Goal: Task Accomplishment & Management: Use online tool/utility

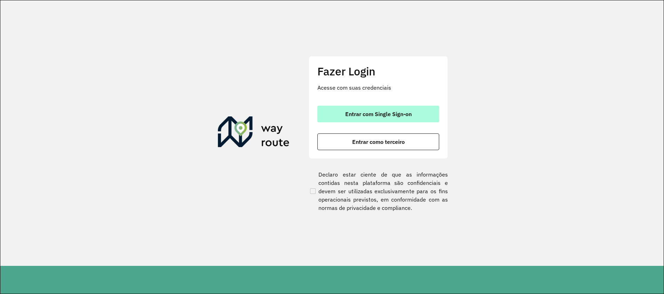
click at [395, 118] on button "Entrar com Single Sign-on" at bounding box center [378, 114] width 122 height 17
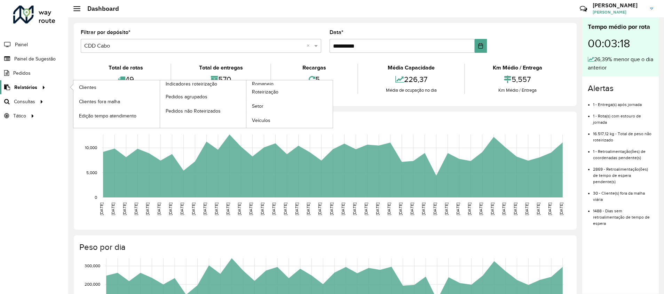
click at [32, 85] on span "Relatórios" at bounding box center [25, 87] width 23 height 7
click at [106, 87] on link "Clientes" at bounding box center [116, 87] width 86 height 14
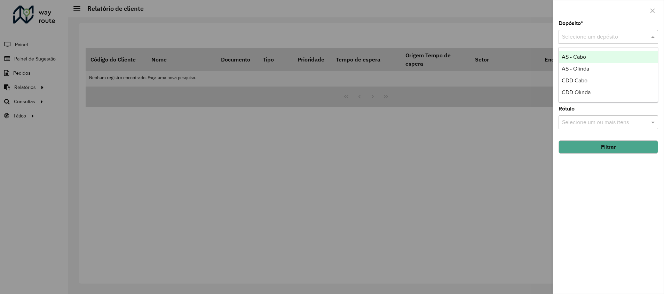
click at [582, 41] on input "text" at bounding box center [601, 37] width 79 height 8
click at [591, 78] on div "CDD Cabo" at bounding box center [608, 81] width 99 height 12
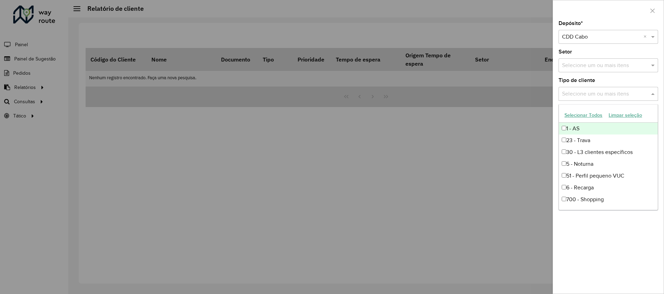
click at [602, 92] on input "text" at bounding box center [604, 94] width 89 height 8
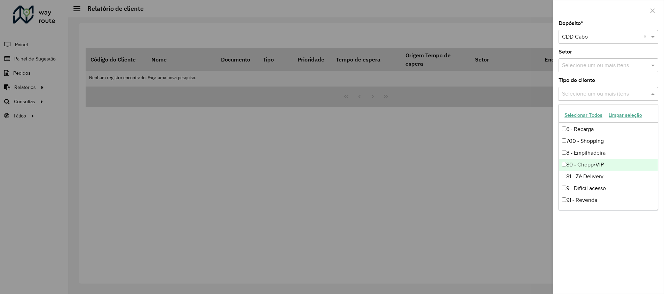
scroll to position [6, 0]
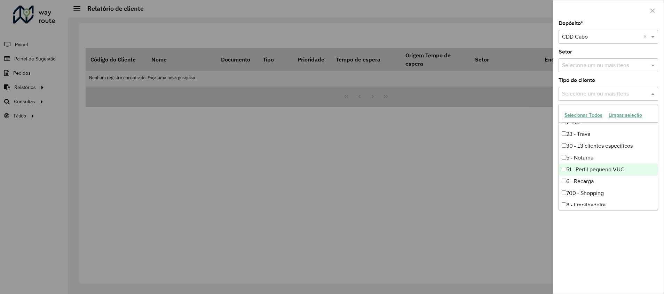
click at [604, 168] on div "51 - Perfil pequeno VUC" at bounding box center [608, 170] width 99 height 12
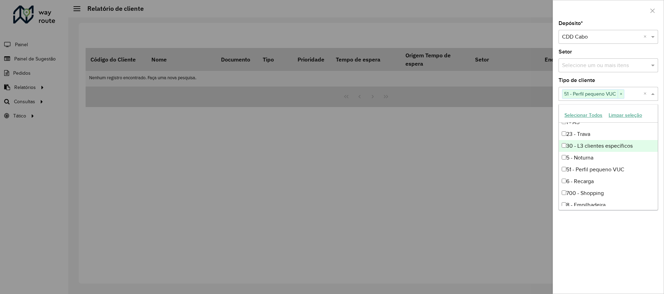
click at [596, 246] on div "Depósito * Selecione um depósito × CDD Cabo × Setor Selecione um ou mais itens …" at bounding box center [608, 157] width 111 height 273
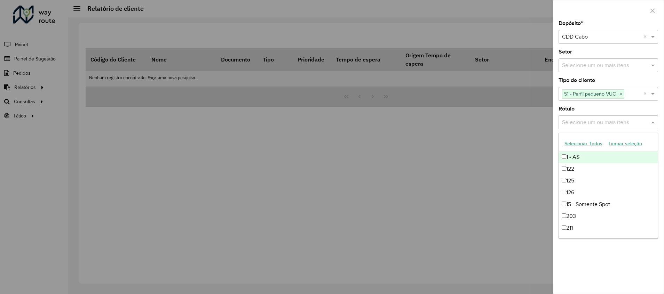
click at [608, 129] on div "Selecione um ou mais itens" at bounding box center [609, 123] width 100 height 14
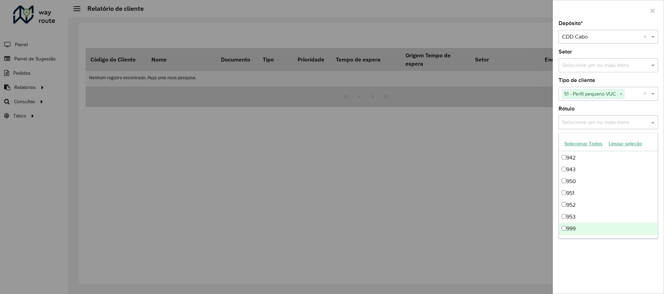
click at [622, 260] on div "Depósito * Selecione um depósito × CDD Cabo × Setor Selecione um ou mais itens …" at bounding box center [608, 157] width 111 height 273
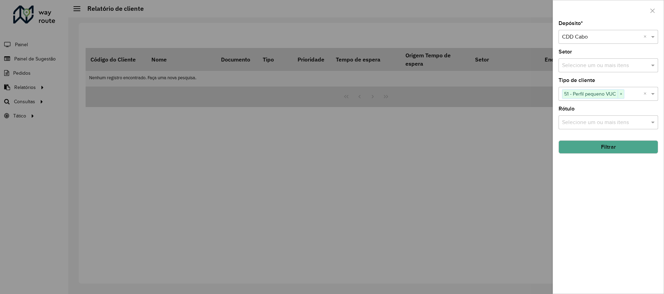
click at [607, 147] on button "Filtrar" at bounding box center [609, 147] width 100 height 13
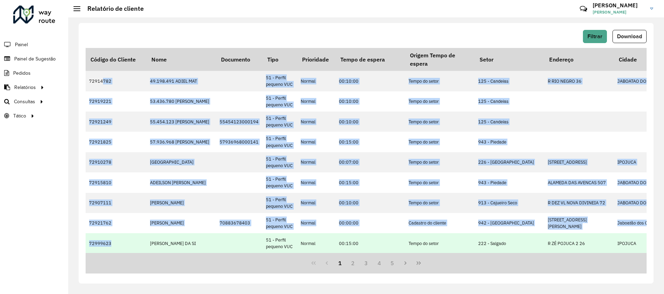
drag, startPoint x: 103, startPoint y: 80, endPoint x: 121, endPoint y: 243, distance: 163.9
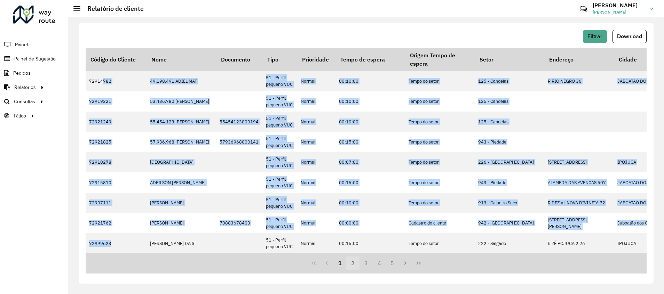
click at [354, 264] on button "2" at bounding box center [352, 263] width 13 height 13
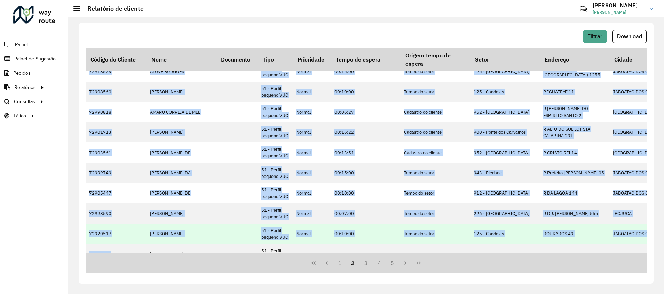
drag, startPoint x: 96, startPoint y: 77, endPoint x: 118, endPoint y: 250, distance: 174.7
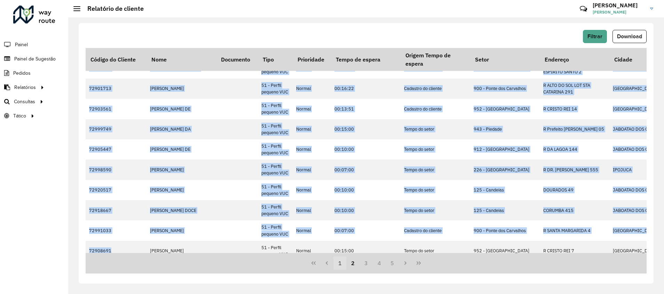
click at [343, 263] on button "1" at bounding box center [339, 263] width 13 height 13
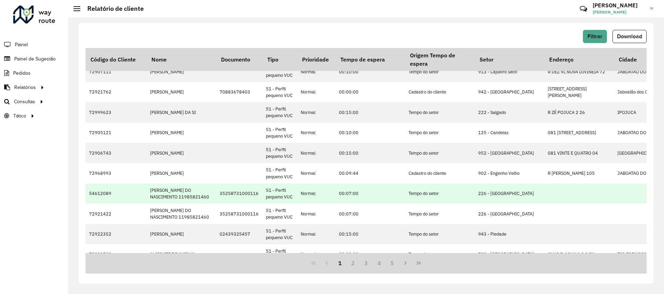
scroll to position [226, 0]
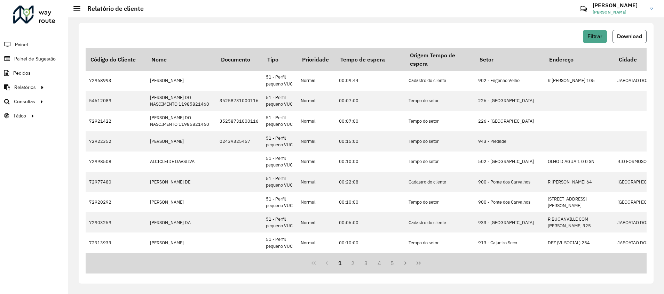
click at [637, 36] on span "Download" at bounding box center [629, 36] width 25 height 6
drag, startPoint x: 320, startPoint y: 29, endPoint x: 358, endPoint y: 17, distance: 39.6
click at [320, 29] on div "Filtrar Download Código do Cliente Nome Documento Tipo Prioridade Tempo de espe…" at bounding box center [366, 153] width 575 height 261
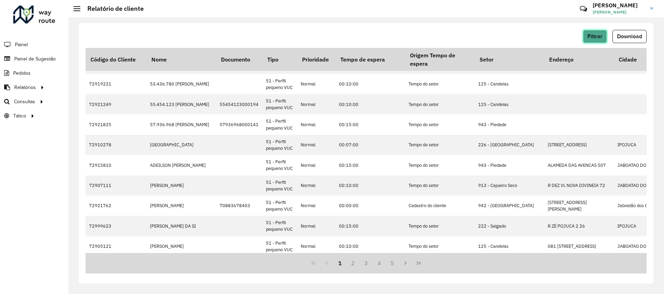
click at [600, 37] on span "Filtrar" at bounding box center [594, 36] width 15 height 6
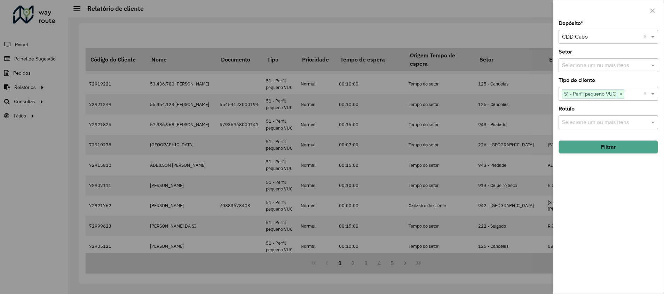
click at [624, 94] on span "×" at bounding box center [621, 94] width 6 height 8
click at [621, 147] on button "Filtrar" at bounding box center [609, 147] width 100 height 13
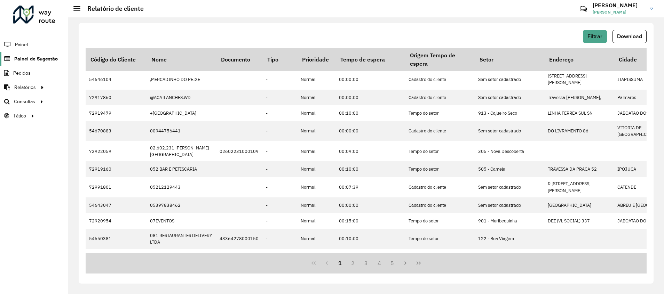
click at [41, 60] on span "Painel de Sugestão" at bounding box center [36, 58] width 44 height 7
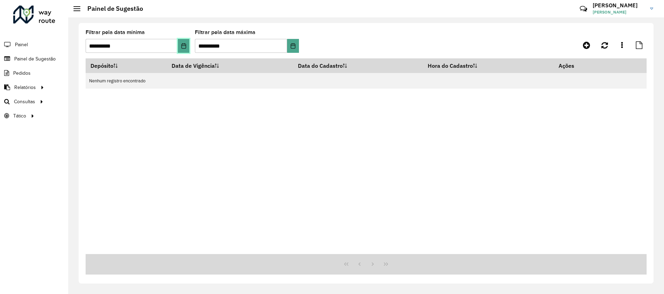
click at [180, 42] on button "Choose Date" at bounding box center [183, 46] width 11 height 14
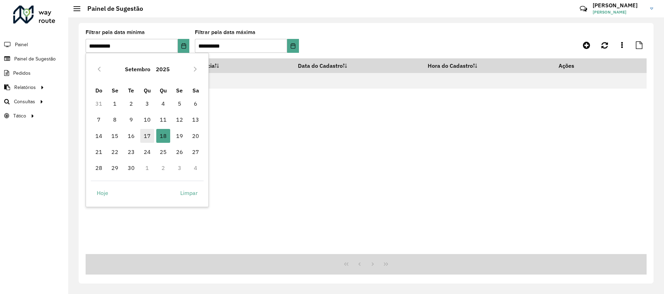
click at [148, 138] on span "17" at bounding box center [147, 136] width 14 height 14
type input "**********"
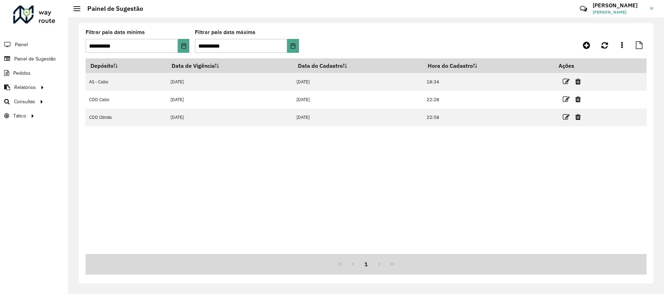
click at [370, 41] on formly-group "**********" at bounding box center [293, 44] width 415 height 29
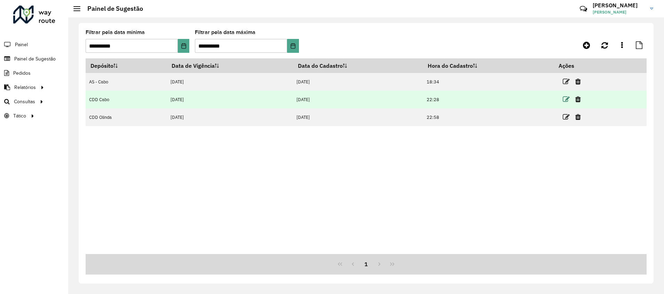
click at [567, 102] on icon at bounding box center [566, 99] width 7 height 7
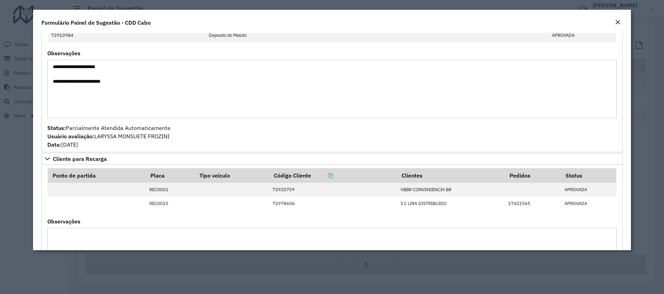
scroll to position [345, 0]
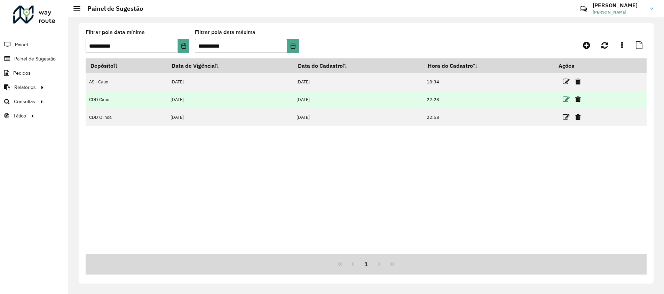
click at [567, 101] on icon at bounding box center [566, 99] width 7 height 7
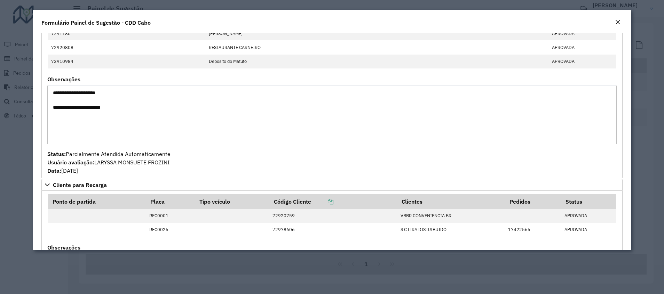
scroll to position [261, 0]
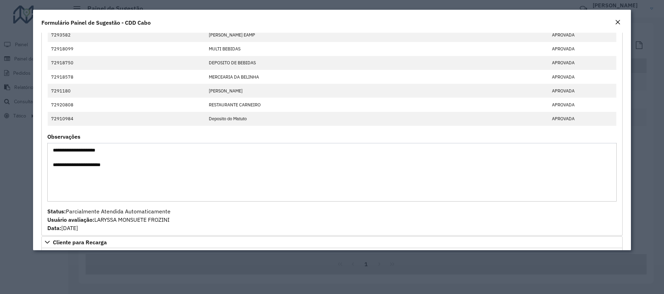
drag, startPoint x: 56, startPoint y: 164, endPoint x: 72, endPoint y: 161, distance: 15.9
click at [72, 161] on textarea "**********" at bounding box center [331, 172] width 569 height 59
drag, startPoint x: 72, startPoint y: 161, endPoint x: 77, endPoint y: 168, distance: 9.2
click at [80, 169] on textarea "**********" at bounding box center [331, 172] width 569 height 59
drag, startPoint x: 58, startPoint y: 165, endPoint x: 125, endPoint y: 167, distance: 66.8
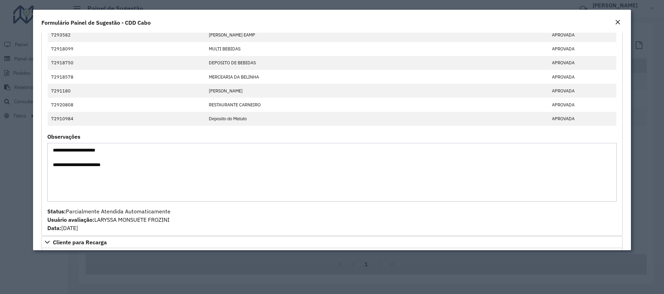
click at [125, 167] on textarea "**********" at bounding box center [331, 172] width 569 height 59
click at [615, 19] on em "Close" at bounding box center [618, 22] width 6 height 6
